Goal: Task Accomplishment & Management: Complete application form

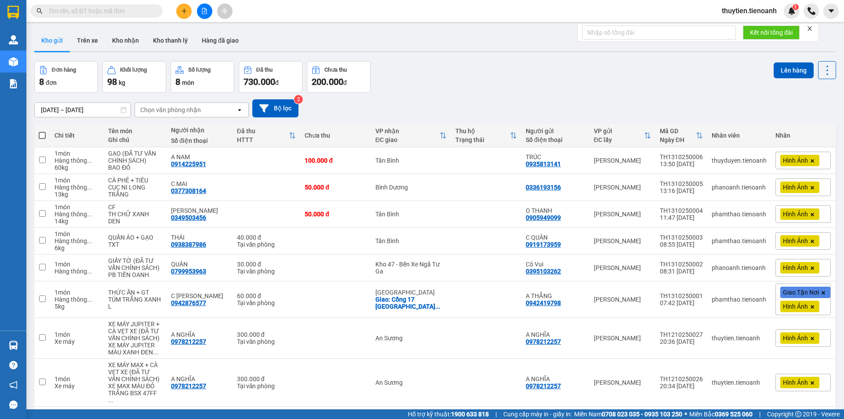
click at [183, 11] on icon "plus" at bounding box center [184, 11] width 6 height 6
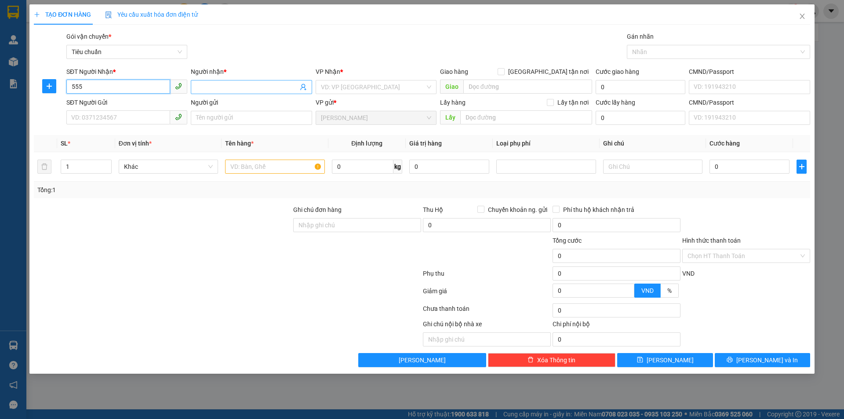
type input "555"
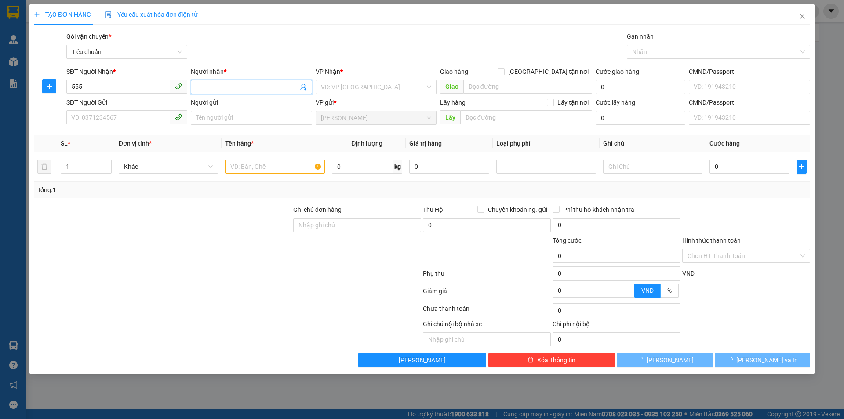
click at [223, 85] on input "Người nhận *" at bounding box center [247, 87] width 102 height 10
type input "bvc b"
click at [345, 87] on input "search" at bounding box center [373, 86] width 104 height 13
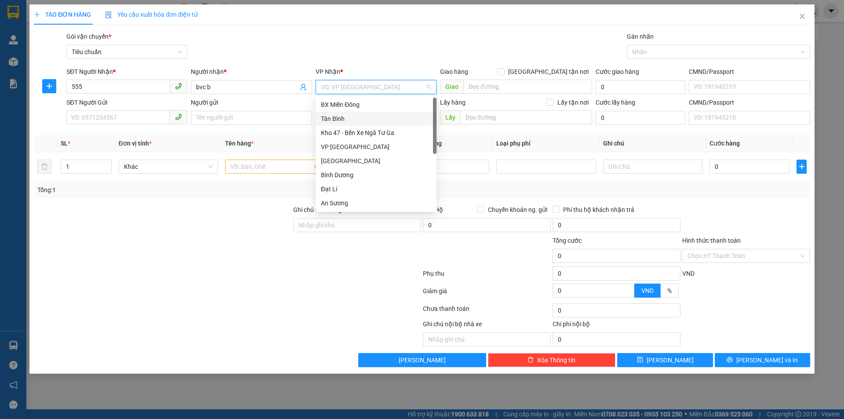
click at [339, 120] on div "Tân Bình" at bounding box center [376, 119] width 110 height 10
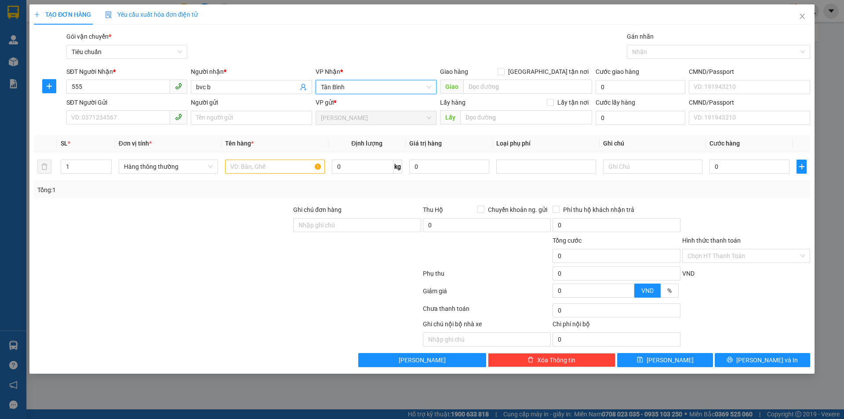
click at [423, 120] on span "[PERSON_NAME]" at bounding box center [376, 117] width 110 height 13
click at [430, 117] on span "[PERSON_NAME]" at bounding box center [376, 117] width 110 height 13
click at [264, 167] on input "text" at bounding box center [274, 167] width 99 height 14
type input "55jhggh"
click at [430, 169] on input "0" at bounding box center [449, 167] width 80 height 14
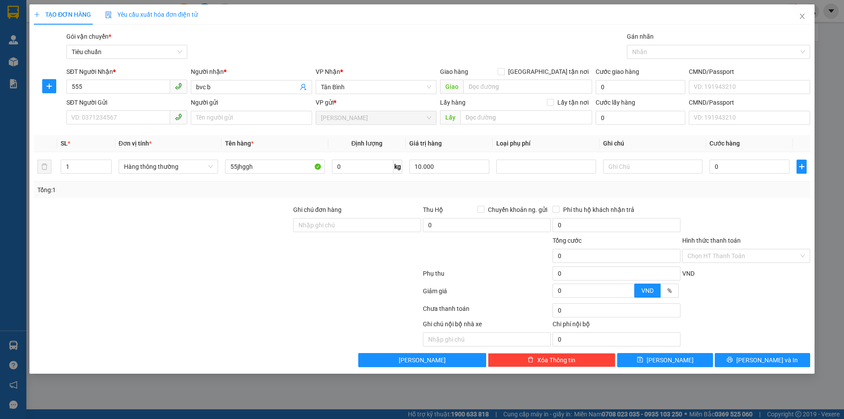
click at [446, 184] on div "Tổng: 1" at bounding box center [422, 189] width 776 height 17
click at [700, 203] on div "Transit Pickup Surcharge Ids Transit Deliver Surcharge Ids Transit Deliver Surc…" at bounding box center [422, 199] width 776 height 335
click at [706, 203] on div "Transit Pickup Surcharge Ids Transit Deliver Surcharge Ids Transit Deliver Surc…" at bounding box center [422, 199] width 776 height 335
drag, startPoint x: 709, startPoint y: 185, endPoint x: 638, endPoint y: 189, distance: 70.9
click at [685, 191] on div "Tổng: 1" at bounding box center [421, 190] width 769 height 10
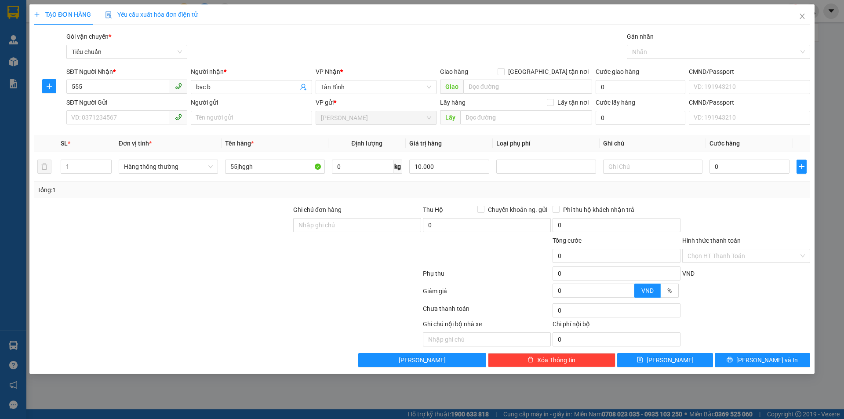
click at [443, 188] on div "Tổng: 1" at bounding box center [421, 190] width 769 height 10
drag, startPoint x: 443, startPoint y: 165, endPoint x: 365, endPoint y: 172, distance: 78.6
click at [365, 172] on tr "1 Hàng thông thường 55jhggh 0 kg 10.000 0" at bounding box center [422, 166] width 776 height 29
type input "0"
type input "10"
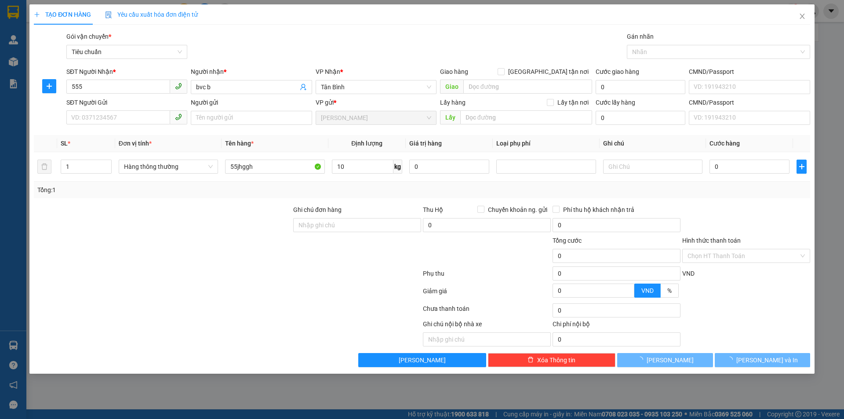
click at [371, 182] on div "Tổng: 1" at bounding box center [422, 189] width 776 height 17
type input "40.000"
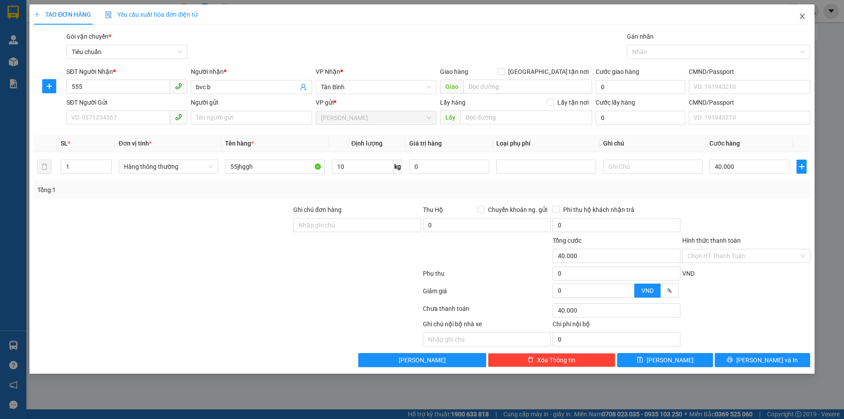
drag, startPoint x: 800, startPoint y: 16, endPoint x: 58, endPoint y: 4, distance: 742.3
click at [800, 16] on icon "close" at bounding box center [801, 16] width 7 height 7
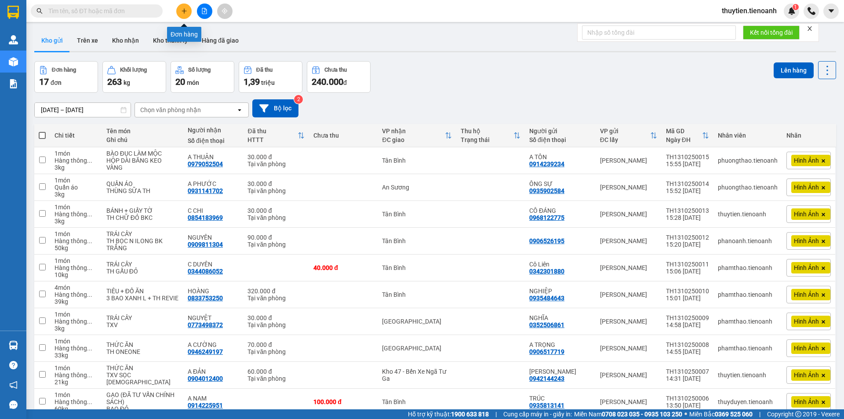
click at [183, 7] on button at bounding box center [183, 11] width 15 height 15
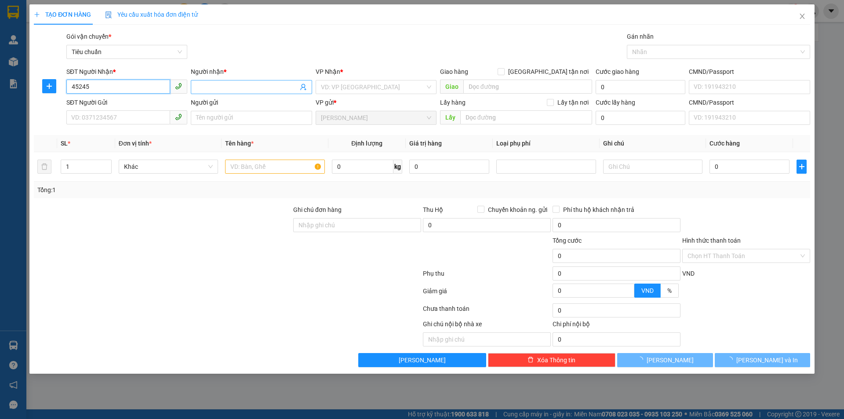
type input "45245"
click at [215, 91] on input "Người nhận *" at bounding box center [247, 87] width 102 height 10
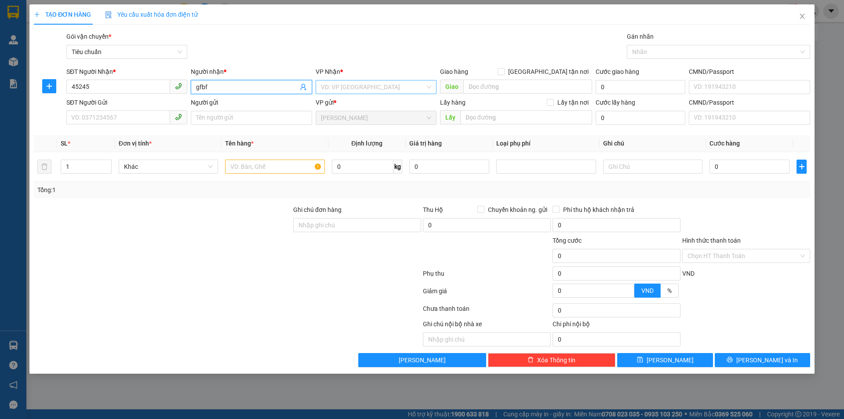
type input "gfbf"
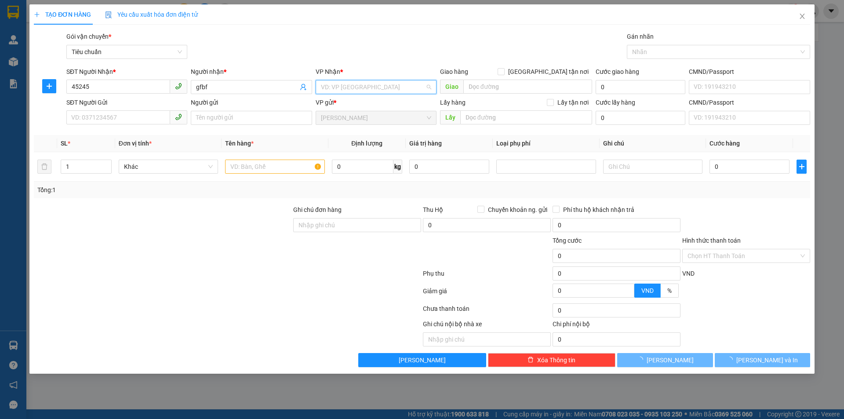
click at [332, 84] on input "search" at bounding box center [373, 86] width 104 height 13
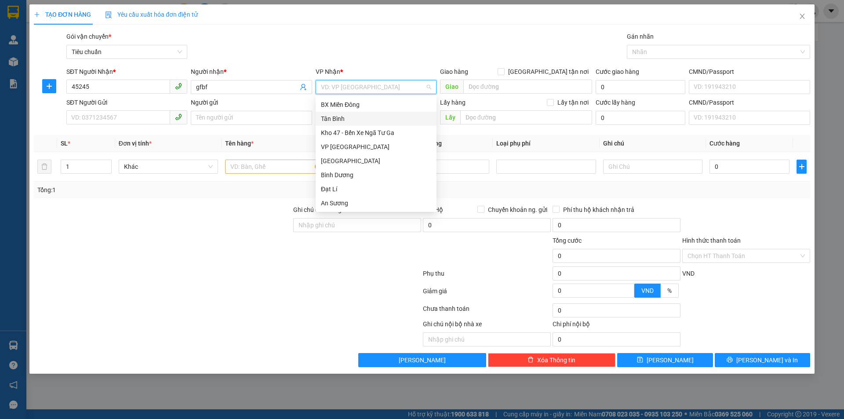
click at [330, 117] on div "Tân Bình" at bounding box center [376, 119] width 110 height 10
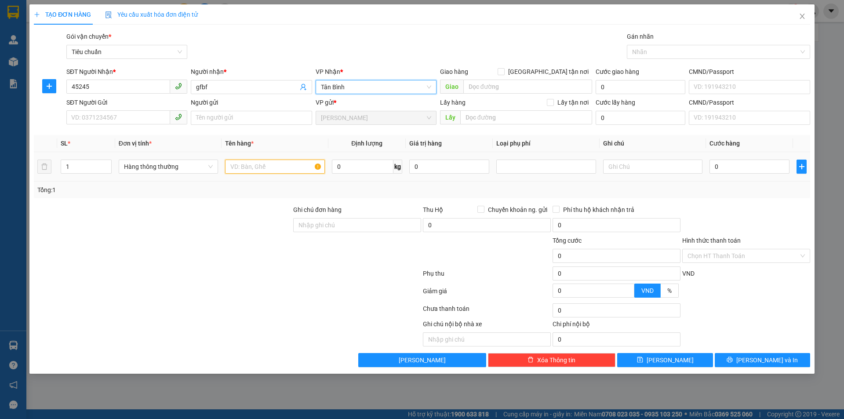
click at [243, 166] on input "text" at bounding box center [274, 167] width 99 height 14
type input "yhyhg"
click at [352, 168] on input "0" at bounding box center [363, 167] width 62 height 14
type input "15"
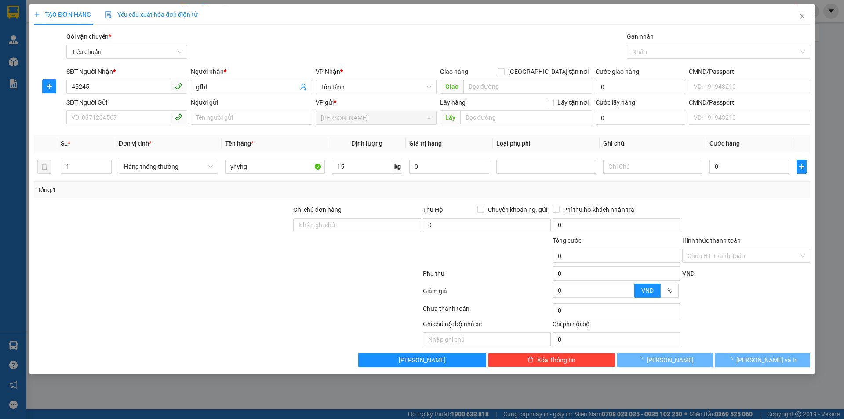
click at [676, 193] on div "Tổng: 1" at bounding box center [421, 190] width 769 height 10
type input "50.000"
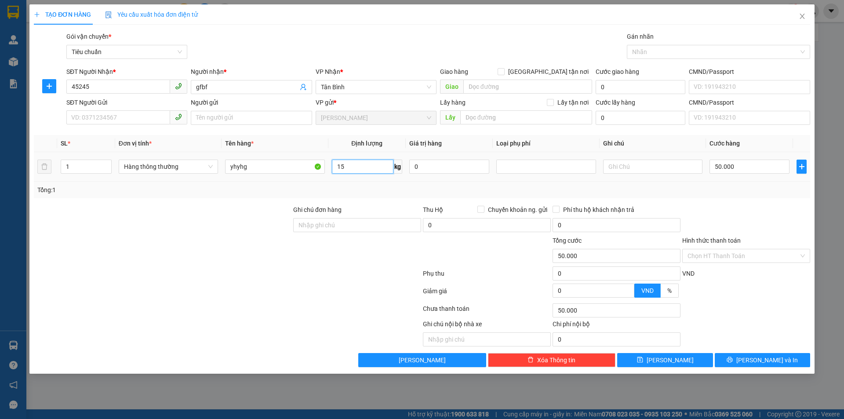
click at [362, 168] on input "15" at bounding box center [363, 167] width 62 height 14
type input "16"
click at [505, 185] on div "Tổng: 1" at bounding box center [421, 190] width 769 height 10
type input "55.000"
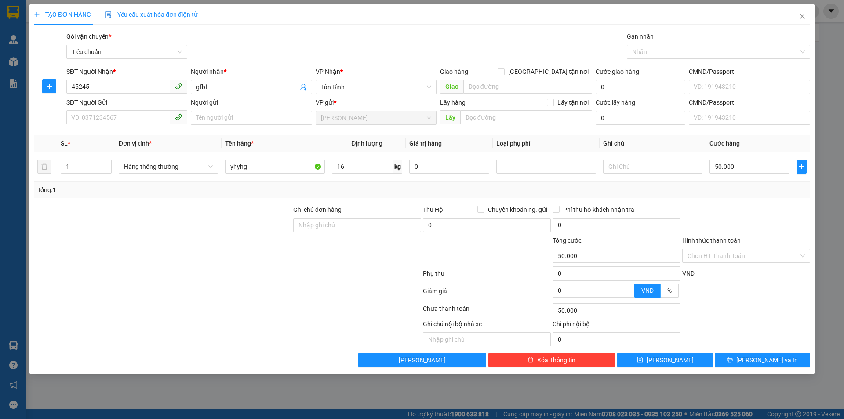
type input "55.000"
click at [366, 168] on input "16" at bounding box center [363, 167] width 62 height 14
type input "17"
drag, startPoint x: 739, startPoint y: 197, endPoint x: 733, endPoint y: 199, distance: 6.3
click at [740, 197] on div "Tổng: 1" at bounding box center [422, 189] width 776 height 17
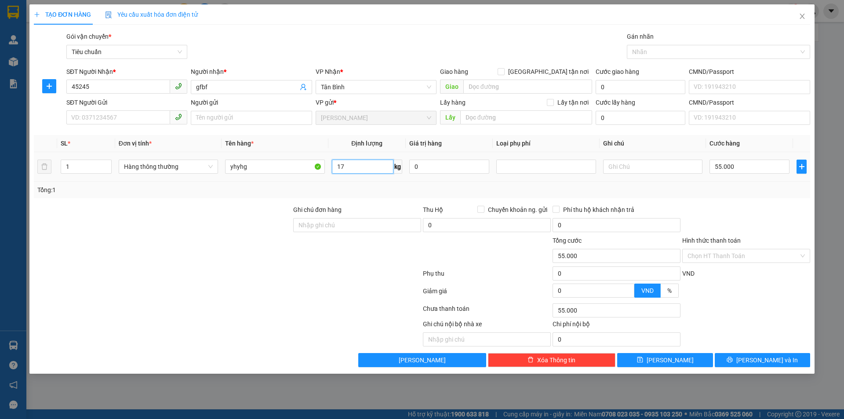
click at [359, 169] on input "17" at bounding box center [363, 167] width 62 height 14
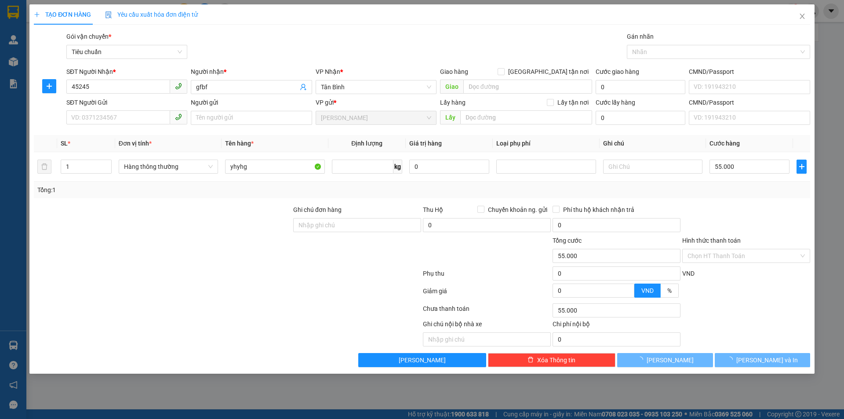
type input "0"
click at [802, 18] on icon "close" at bounding box center [801, 16] width 7 height 7
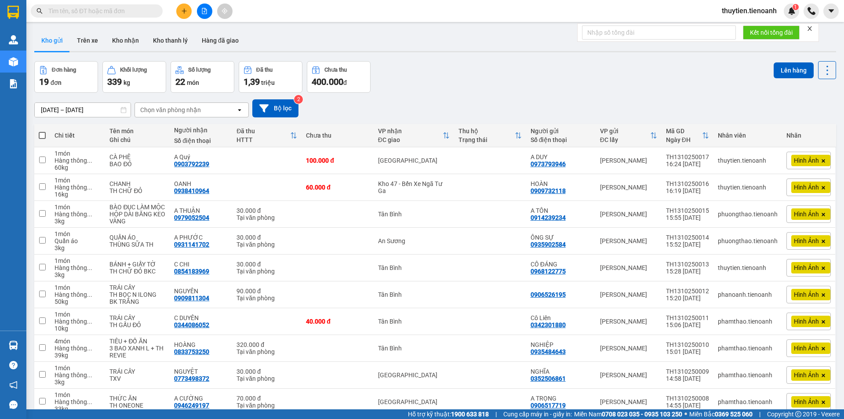
click at [135, 11] on input "text" at bounding box center [100, 11] width 104 height 10
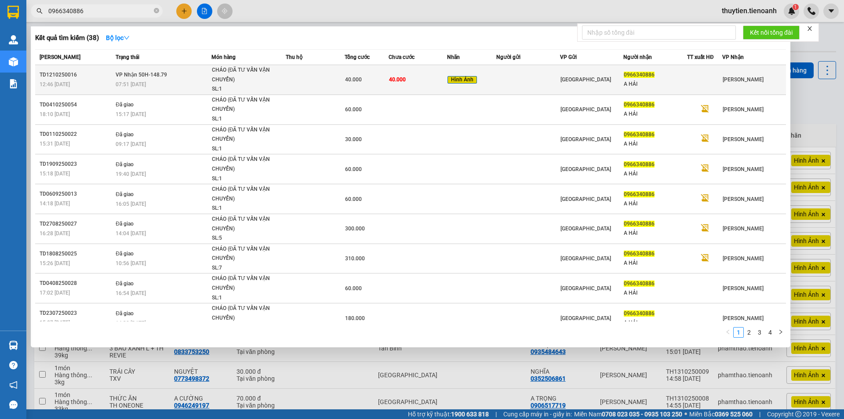
type input "0966340886"
click at [392, 82] on span "40.000" at bounding box center [397, 79] width 17 height 6
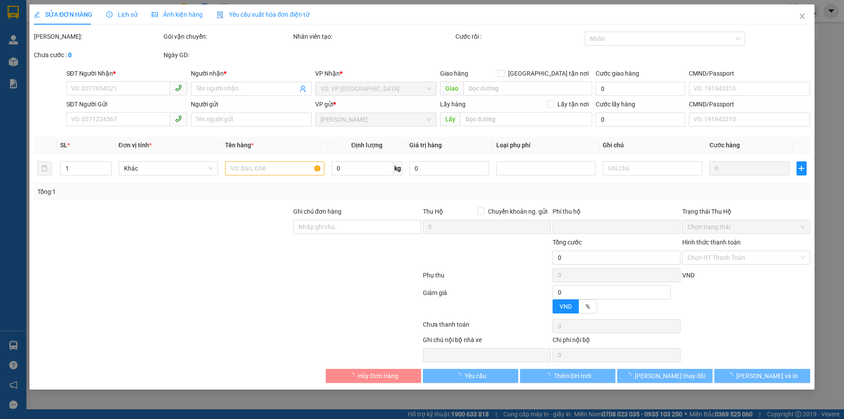
type input "0966340886"
type input "A HẢI"
type input "T ướt sẵn"
type input "0"
type input "40.000"
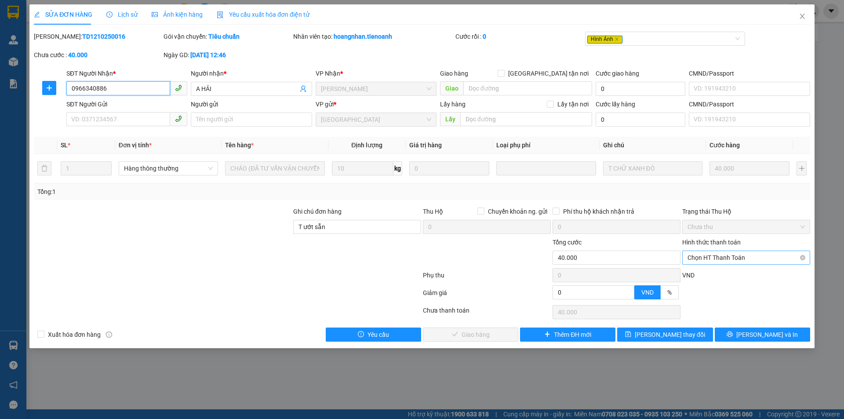
click at [707, 259] on span "Chọn HT Thanh Toán" at bounding box center [745, 257] width 117 height 13
click at [709, 279] on div "Tại văn phòng" at bounding box center [745, 275] width 117 height 10
type input "0"
click at [468, 334] on span "[PERSON_NAME] và Giao hàng" at bounding box center [481, 335] width 84 height 10
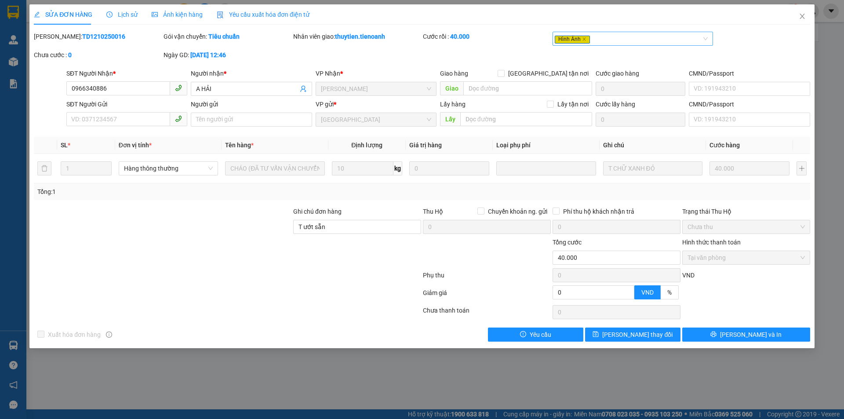
click at [571, 42] on span "Hình Ảnh" at bounding box center [572, 40] width 35 height 8
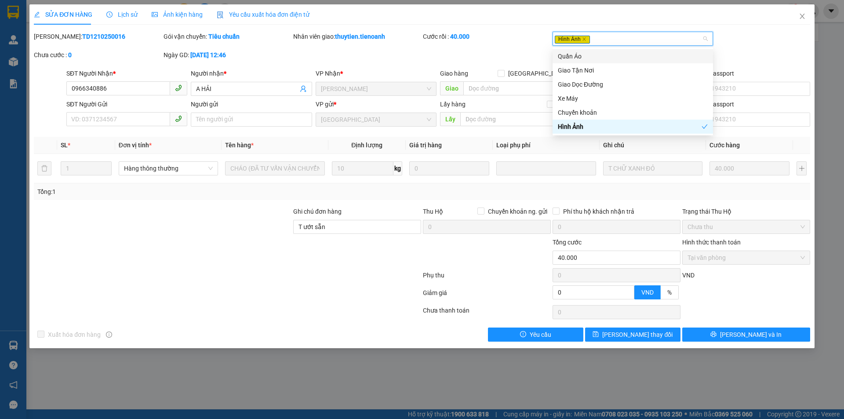
click at [568, 39] on span "Hình Ảnh" at bounding box center [572, 40] width 35 height 8
click at [567, 37] on span "Hình Ảnh" at bounding box center [572, 40] width 35 height 8
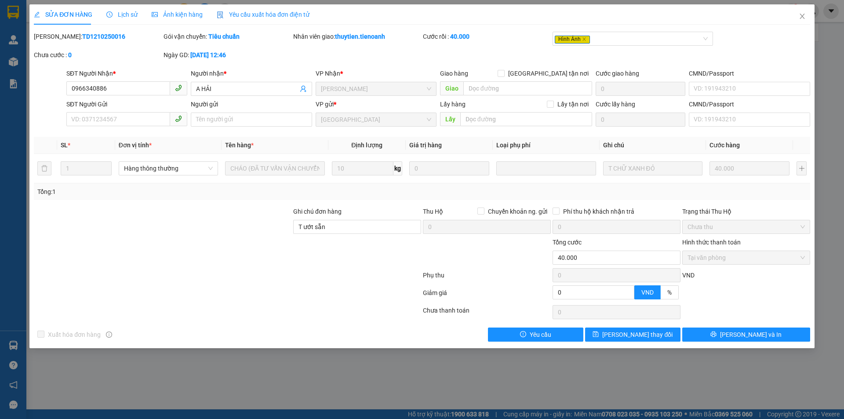
click at [744, 36] on div "[PERSON_NAME]: TD1210250016 Gói vận chuyển: Tiêu chuẩn Nhân viên giao: [PERSON_…" at bounding box center [422, 50] width 778 height 37
click at [563, 40] on span "Hình Ảnh" at bounding box center [572, 40] width 35 height 8
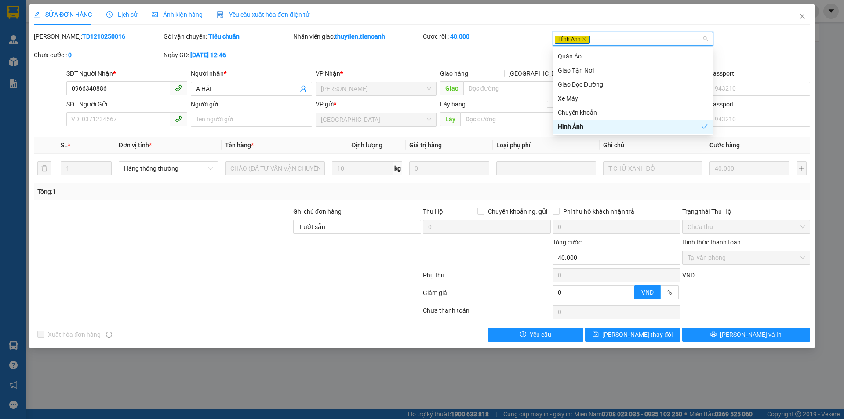
click at [573, 127] on div "Hình Ảnh" at bounding box center [630, 127] width 144 height 10
click at [573, 127] on div "Hình Ảnh" at bounding box center [633, 127] width 150 height 10
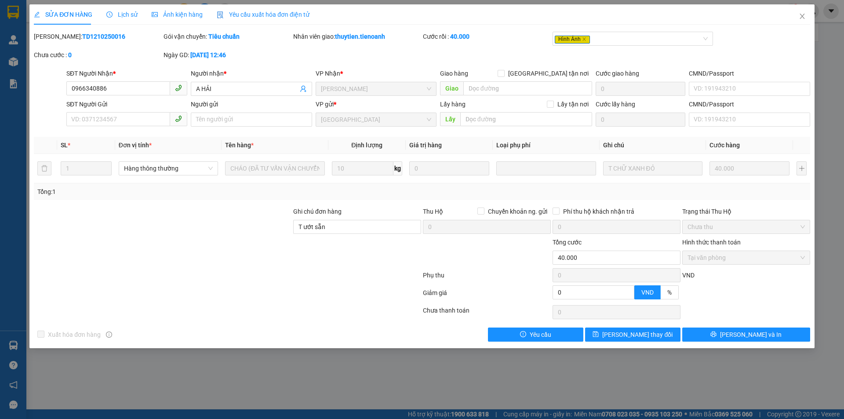
click at [732, 44] on div "[PERSON_NAME]: TD1210250016 Gói vận chuyển: Tiêu chuẩn Nhân viên giao: [PERSON_…" at bounding box center [422, 50] width 778 height 37
click at [803, 16] on icon "close" at bounding box center [801, 16] width 7 height 7
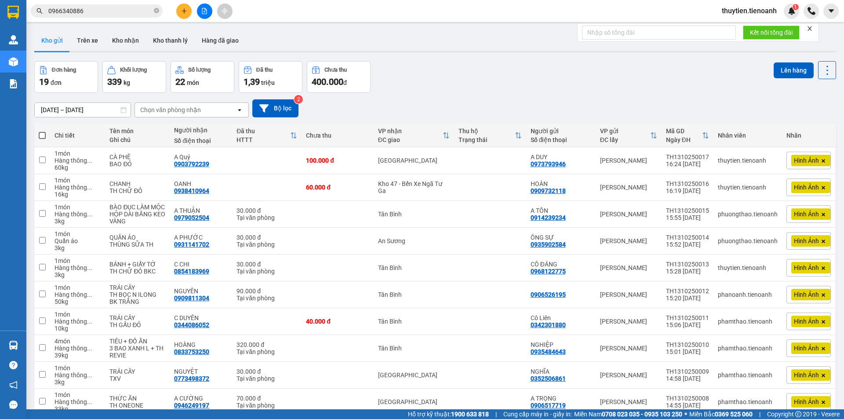
click at [794, 159] on span "Hình Ảnh" at bounding box center [806, 160] width 25 height 8
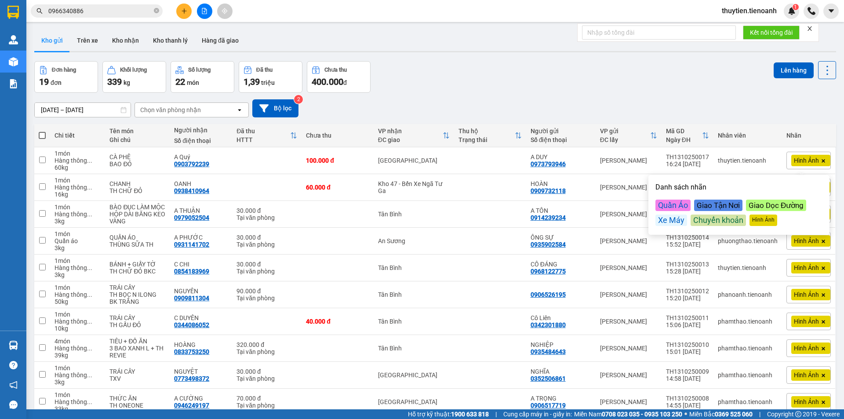
click at [618, 93] on div "[DATE] – [DATE] Press the down arrow key to interact with the calendar and sele…" at bounding box center [435, 108] width 802 height 31
